Goal: Task Accomplishment & Management: Manage account settings

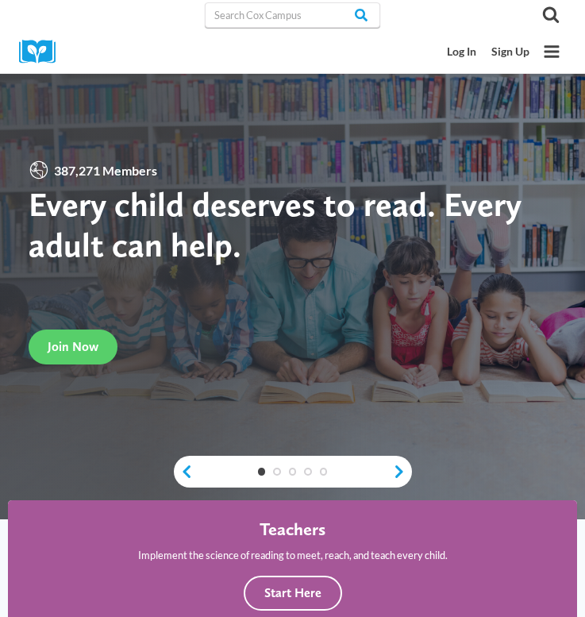
click at [469, 52] on link "Log In" at bounding box center [461, 52] width 44 height 28
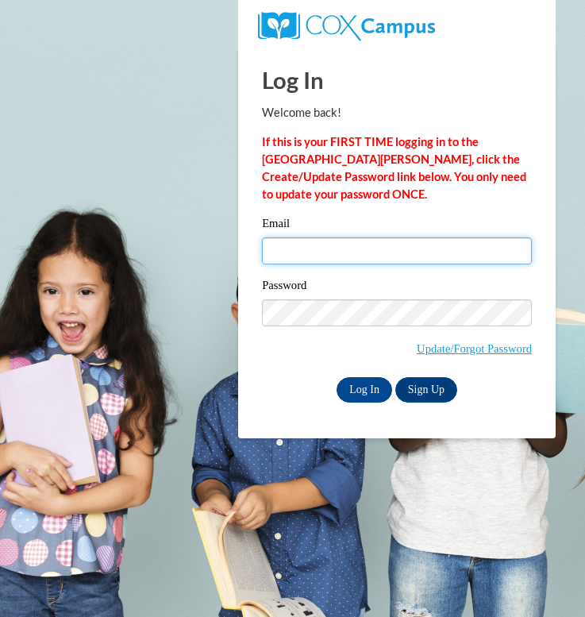
click at [331, 256] on input "Email" at bounding box center [397, 250] width 270 height 27
type input "lkblack2@crimson.ua.edu"
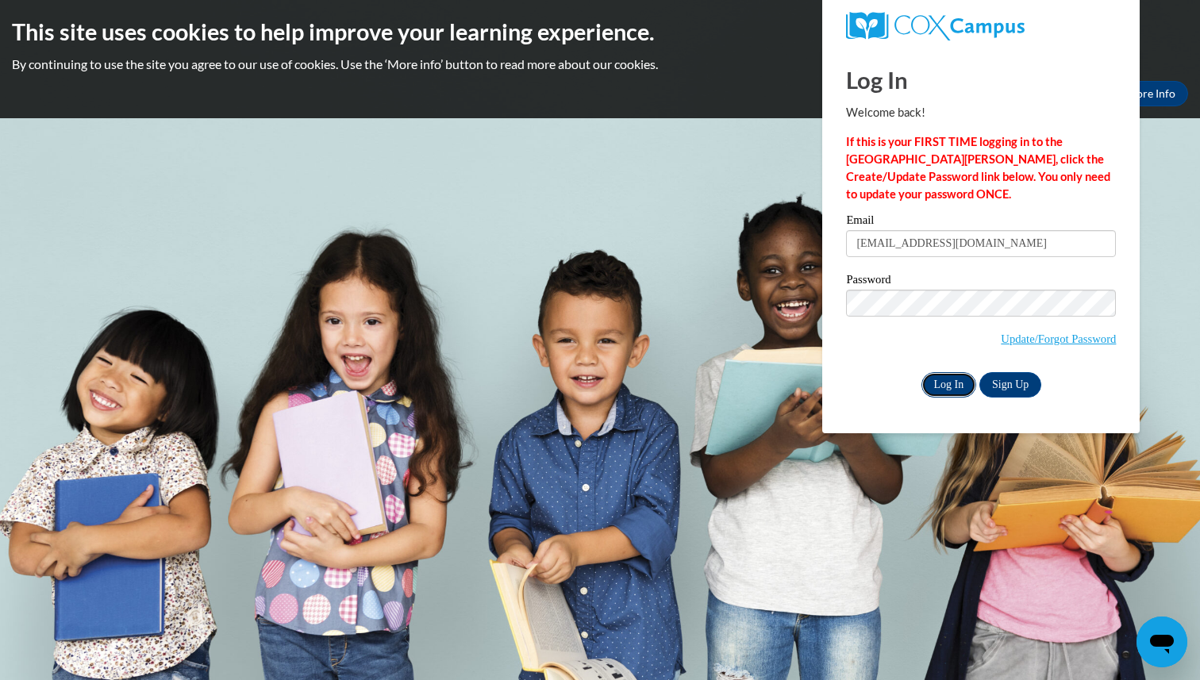
click at [584, 379] on input "Log In" at bounding box center [949, 384] width 56 height 25
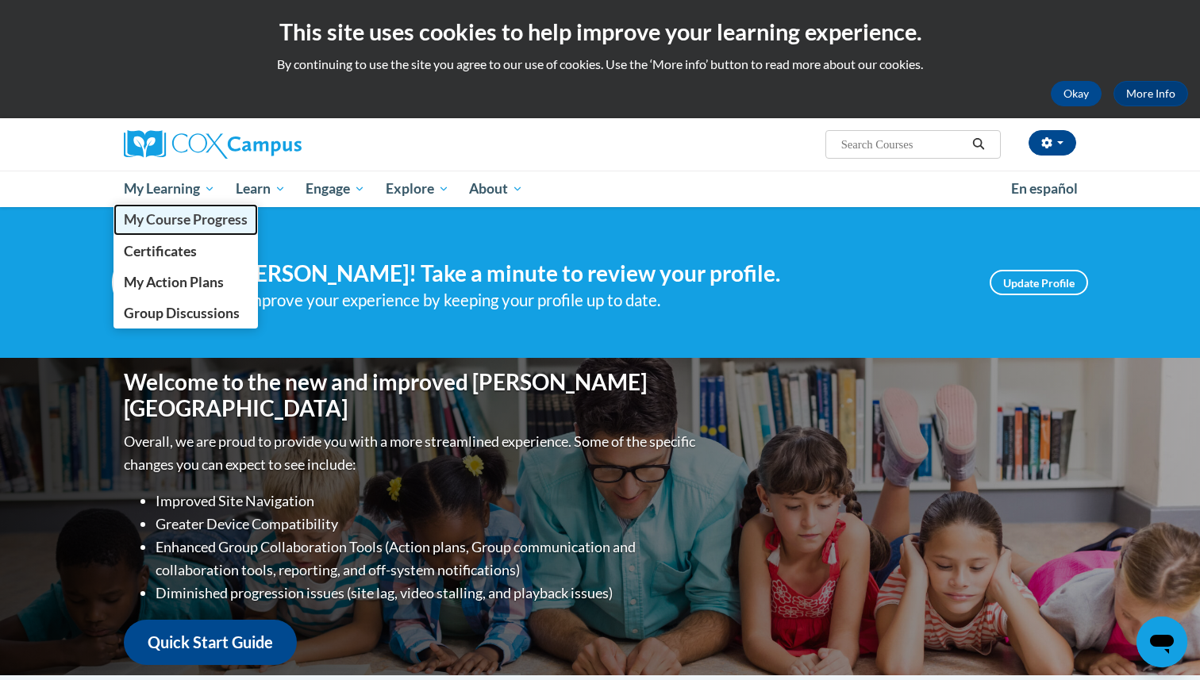
click at [183, 217] on span "My Course Progress" at bounding box center [186, 219] width 124 height 17
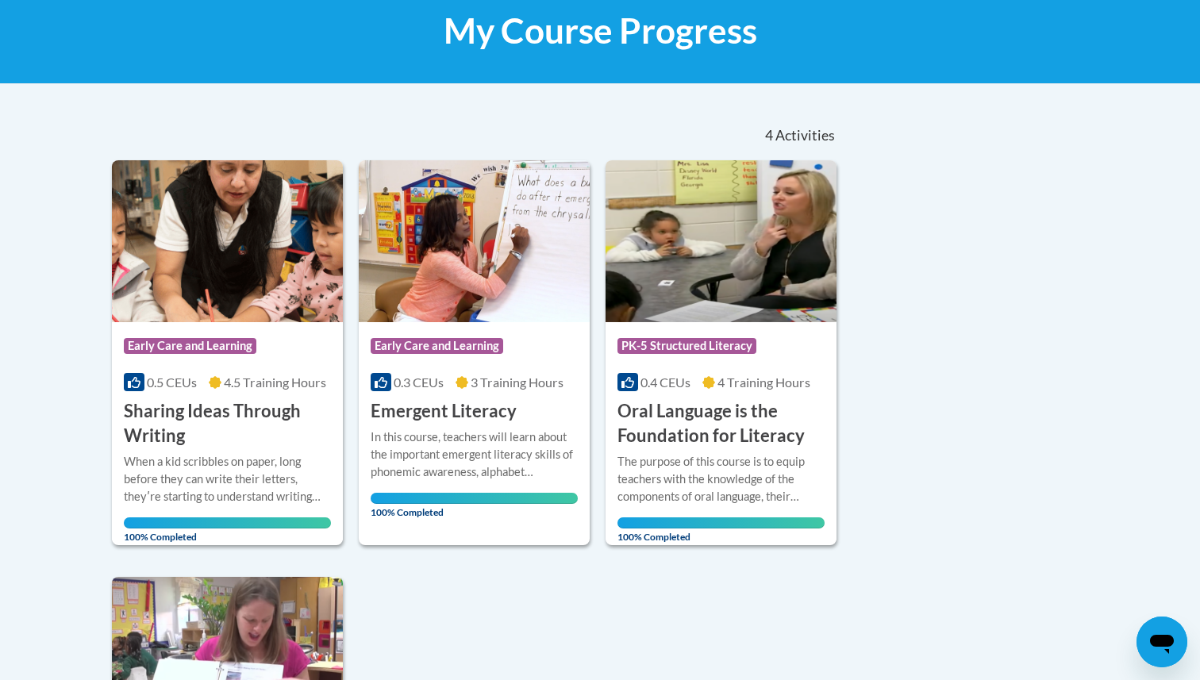
scroll to position [246, 0]
